Goal: Transaction & Acquisition: Purchase product/service

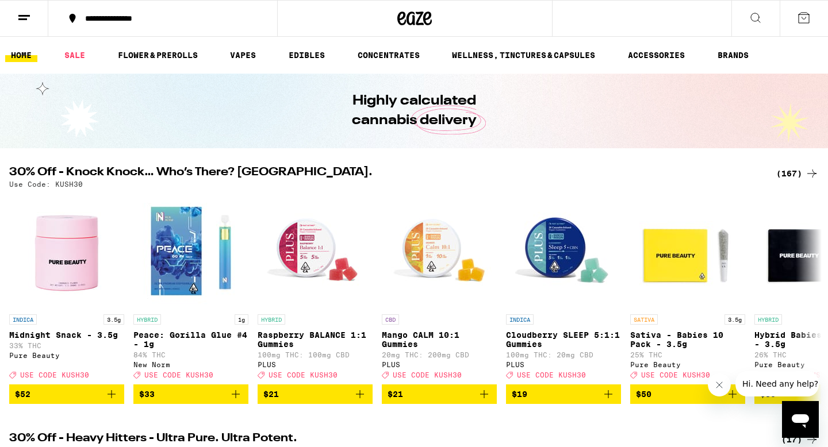
click at [800, 176] on div "(167)" at bounding box center [797, 174] width 43 height 14
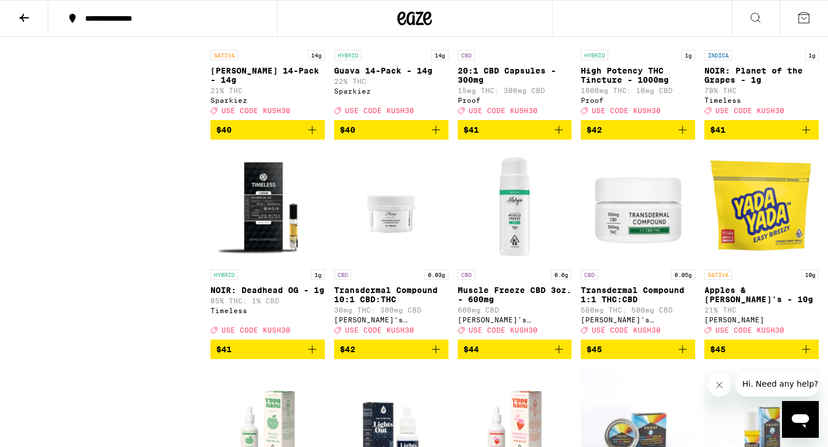
scroll to position [5949, 0]
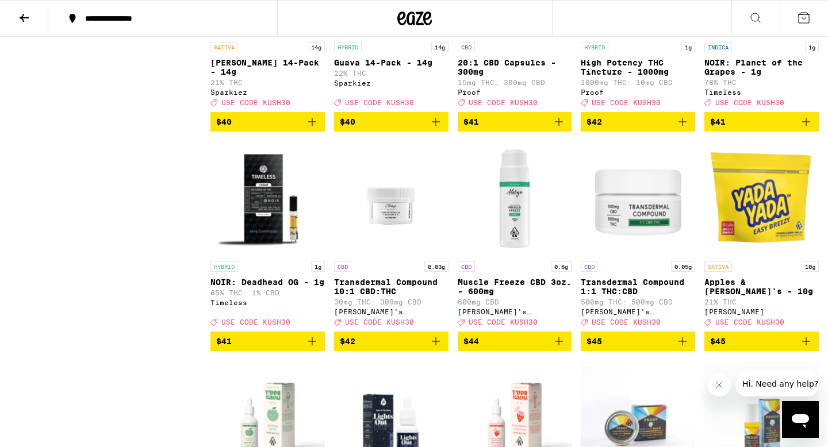
click at [310, 129] on icon "Add to bag" at bounding box center [312, 122] width 14 height 14
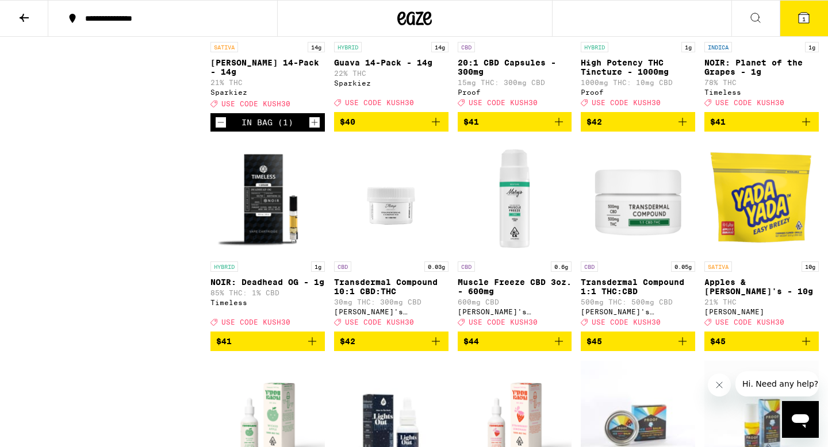
scroll to position [5986, 0]
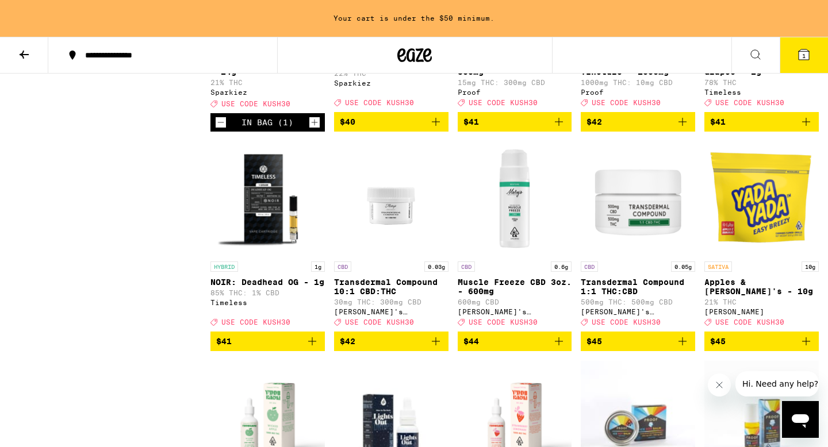
click at [310, 129] on icon "Increment" at bounding box center [314, 123] width 10 height 14
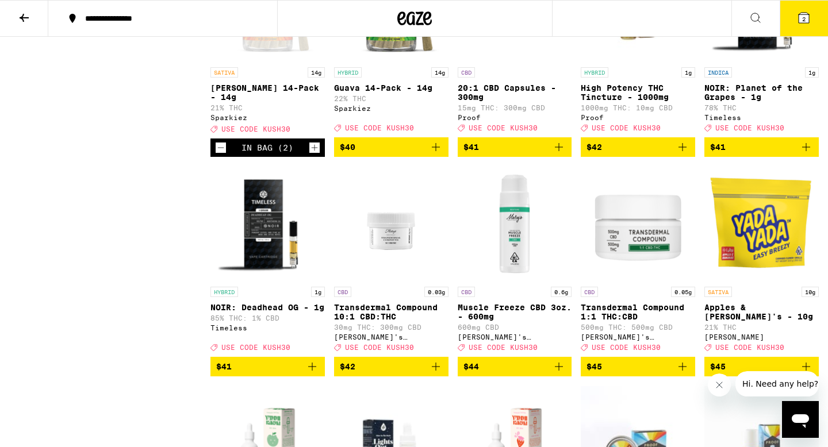
scroll to position [5912, 0]
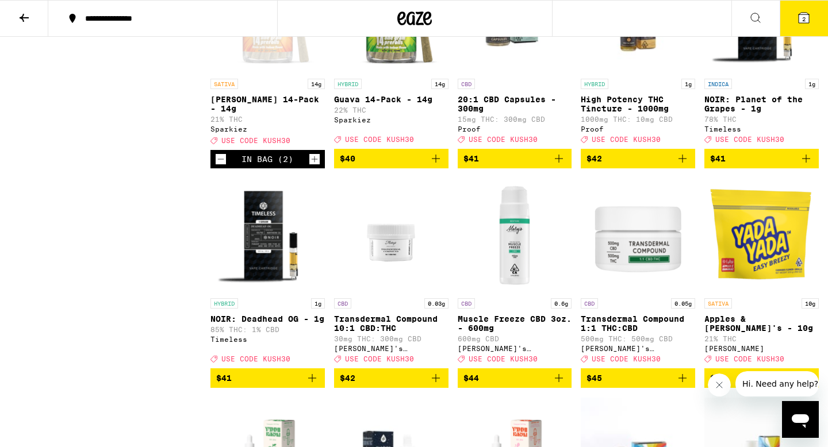
click at [816, 17] on button "2" at bounding box center [803, 19] width 48 height 36
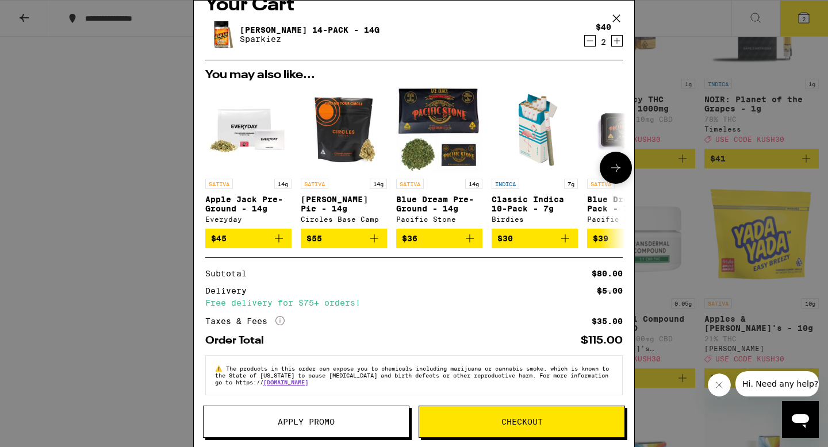
scroll to position [30, 0]
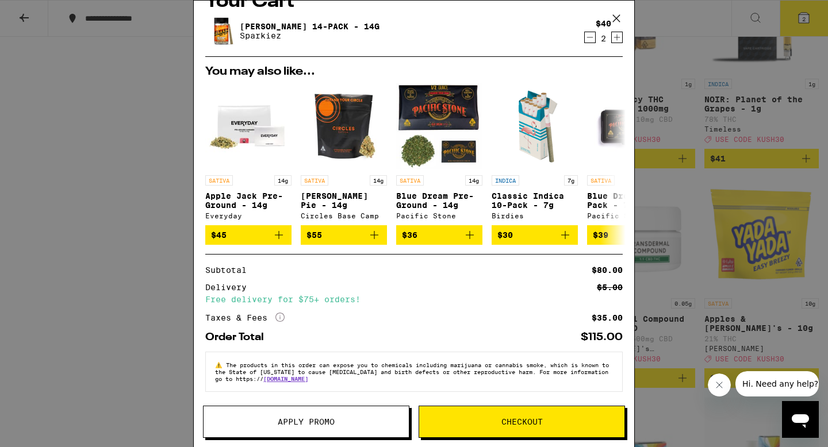
click at [307, 422] on span "Apply Promo" at bounding box center [306, 422] width 57 height 8
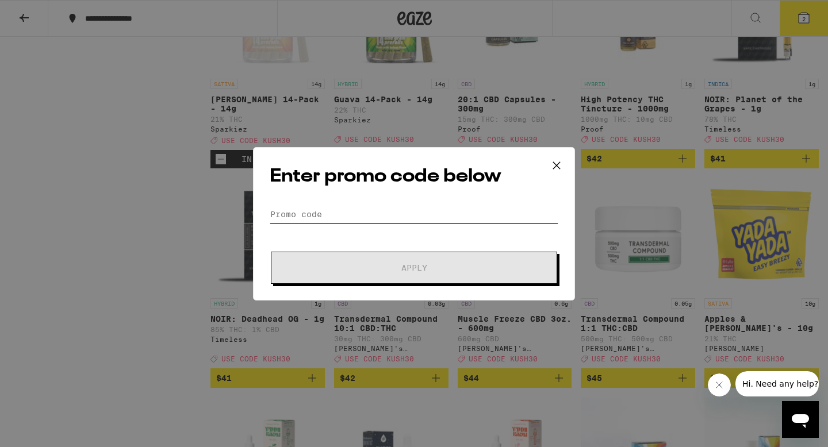
click at [301, 212] on input "Promo Code" at bounding box center [414, 214] width 289 height 17
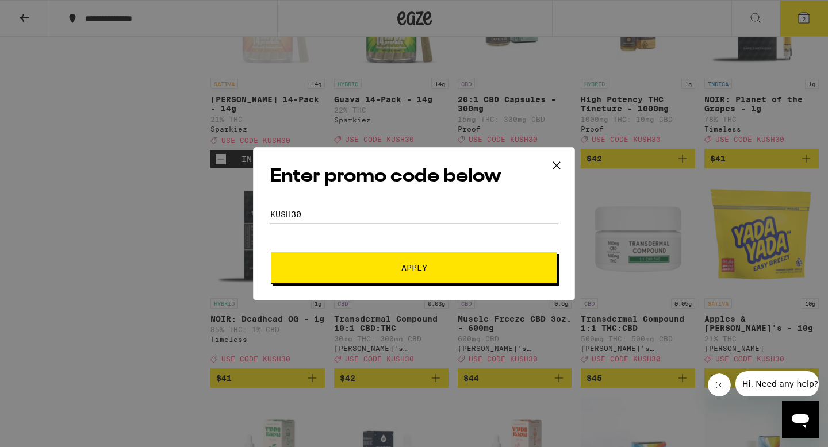
type input "kush30"
click at [327, 269] on span "Apply" at bounding box center [413, 268] width 207 height 8
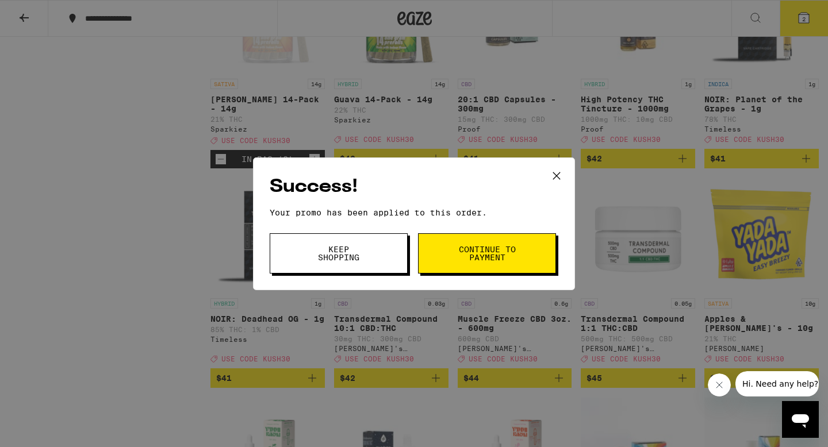
click at [489, 251] on span "Continue to payment" at bounding box center [487, 253] width 59 height 16
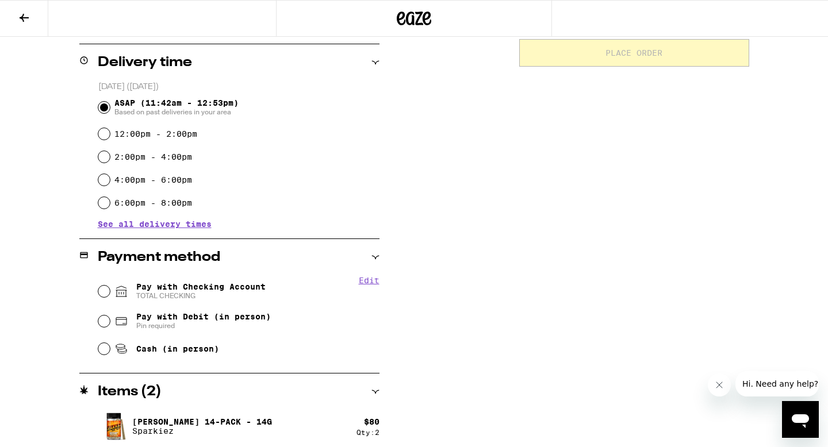
scroll to position [282, 0]
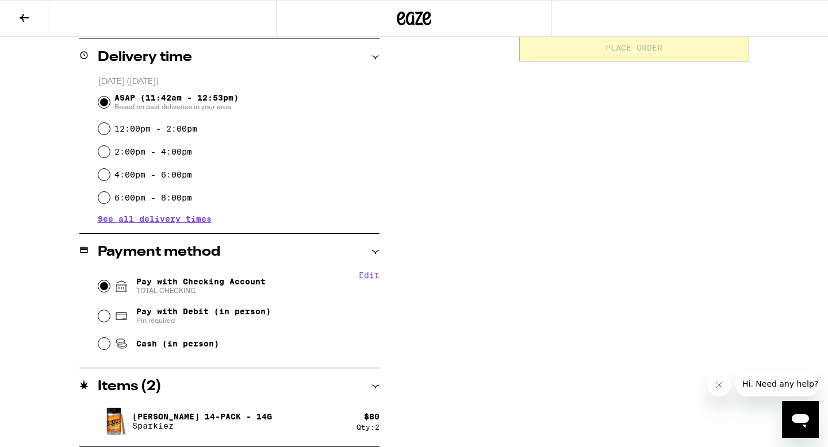
click at [102, 289] on input "Pay with Checking Account TOTAL CHECKING" at bounding box center [103, 286] width 11 height 11
radio input "true"
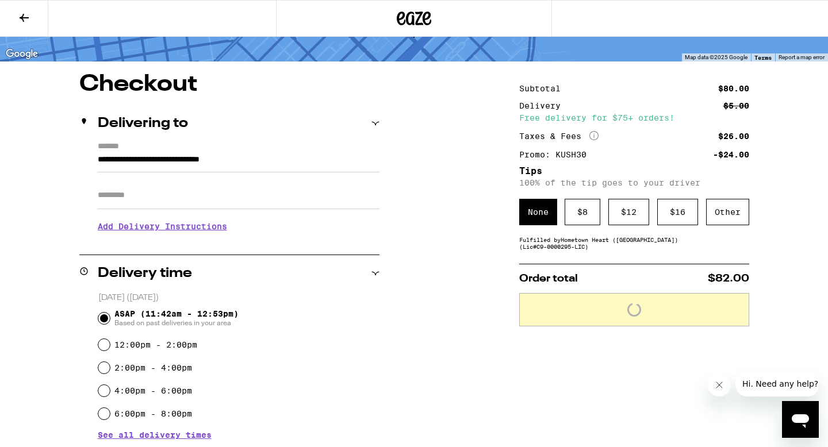
scroll to position [0, 0]
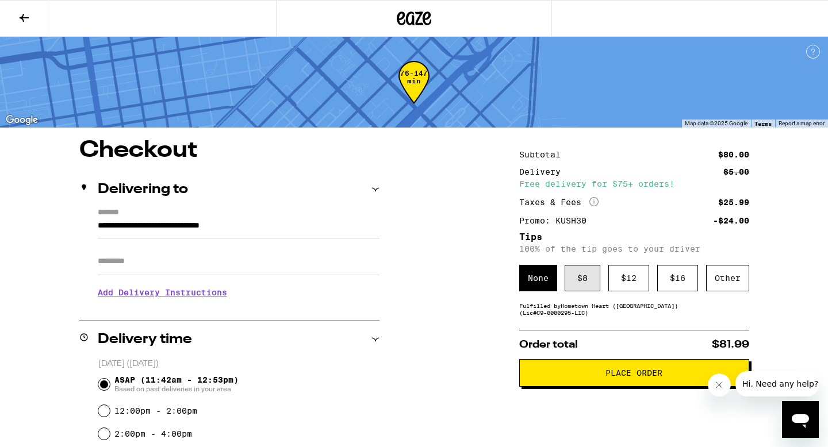
click at [573, 291] on div "$ 8" at bounding box center [582, 278] width 36 height 26
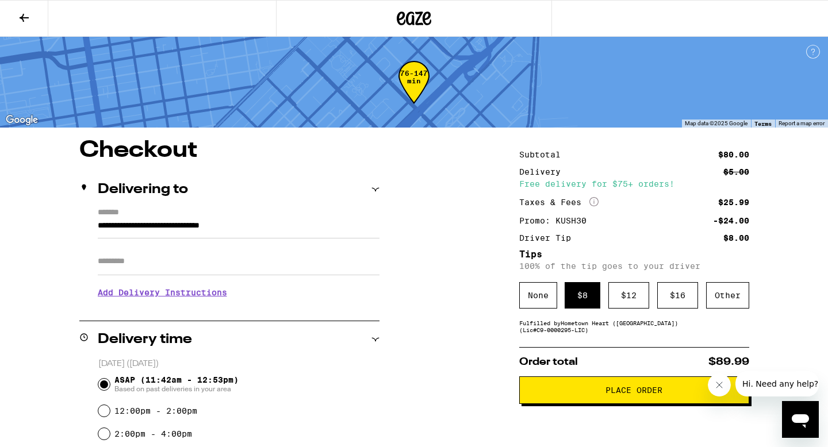
click at [622, 389] on button "Place Order" at bounding box center [634, 391] width 230 height 28
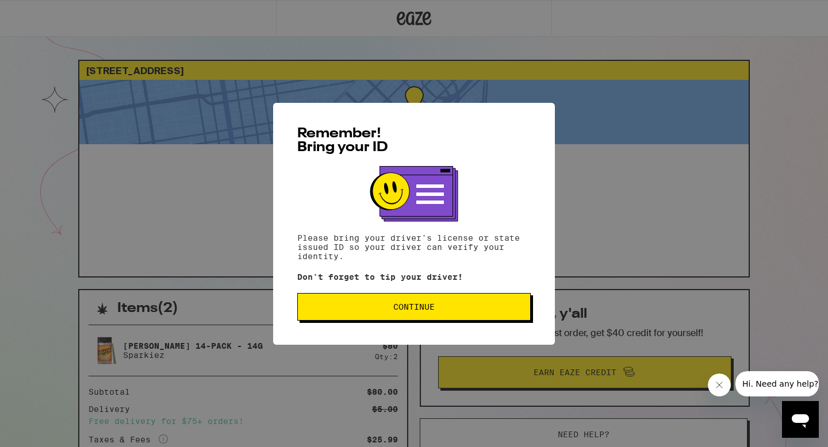
click at [515, 313] on button "Continue" at bounding box center [413, 307] width 233 height 28
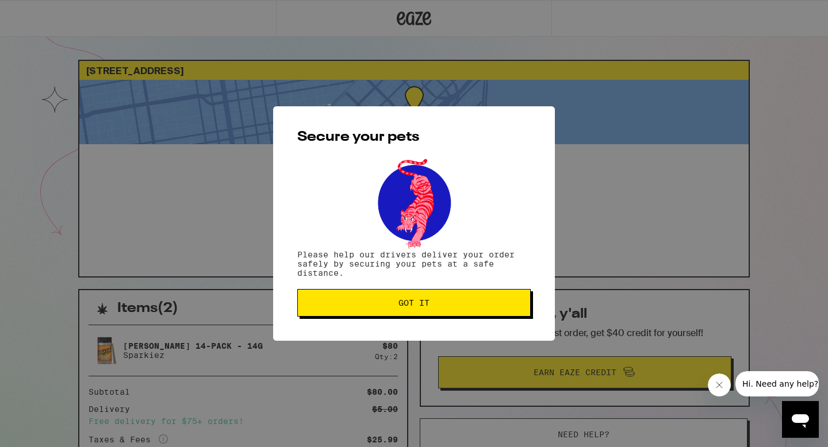
click at [515, 313] on button "Got it" at bounding box center [413, 303] width 233 height 28
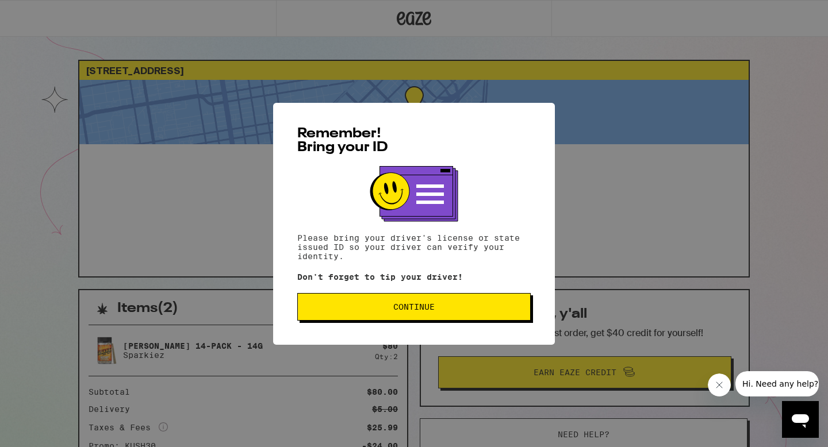
click at [448, 306] on span "Continue" at bounding box center [414, 307] width 214 height 8
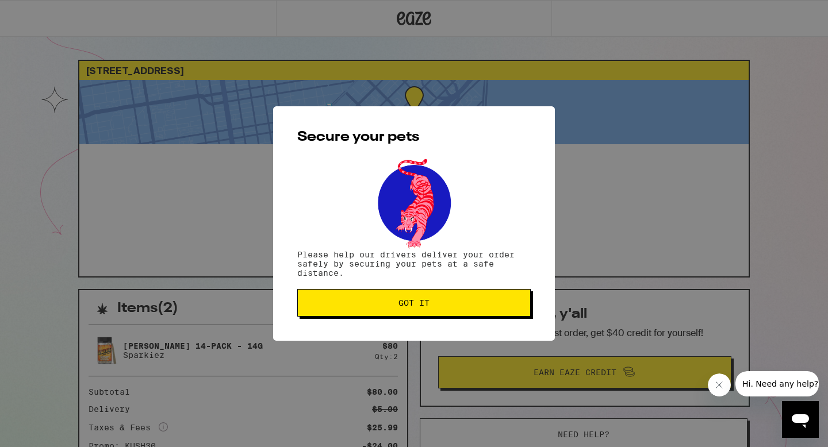
click at [448, 306] on span "Got it" at bounding box center [414, 303] width 214 height 8
